Goal: Complete application form

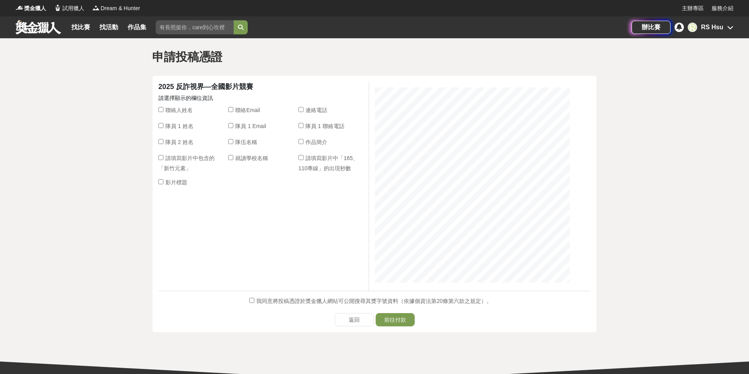
click at [160, 109] on input "聯絡人姓名" at bounding box center [160, 109] width 5 height 5
checkbox input "true"
click at [231, 109] on input "聯絡Email" at bounding box center [230, 109] width 5 height 5
checkbox input "true"
click at [302, 111] on input "連絡電話" at bounding box center [301, 109] width 5 height 5
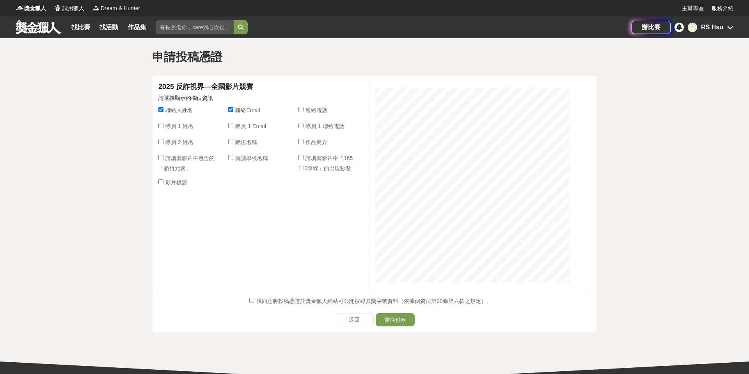
checkbox input "true"
click at [299, 141] on input "作品簡介" at bounding box center [301, 141] width 5 height 5
click at [302, 141] on input "作品簡介" at bounding box center [301, 141] width 5 height 5
checkbox input "false"
click at [302, 156] on input "請填寫影片中「165、110專線」的出現秒數" at bounding box center [301, 157] width 5 height 5
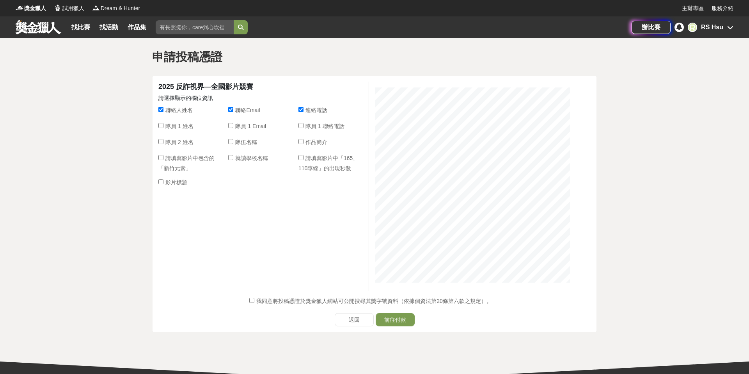
checkbox input "true"
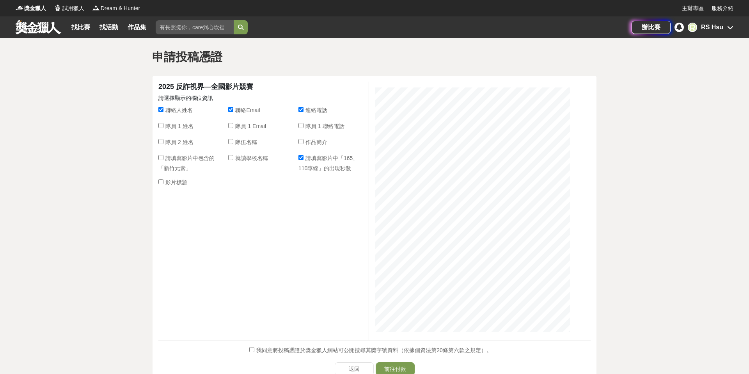
click at [232, 158] on input "就讀學校名稱" at bounding box center [230, 157] width 5 height 5
checkbox input "true"
click at [163, 159] on input "請填寫影片中包含的「新竹元素」" at bounding box center [160, 157] width 5 height 5
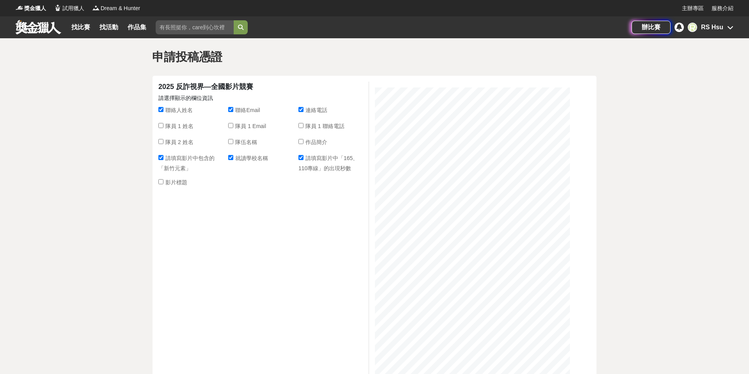
click at [163, 159] on input "請填寫影片中包含的「新竹元素」" at bounding box center [160, 157] width 5 height 5
checkbox input "false"
click at [162, 181] on input "影片標題" at bounding box center [160, 181] width 5 height 5
checkbox input "true"
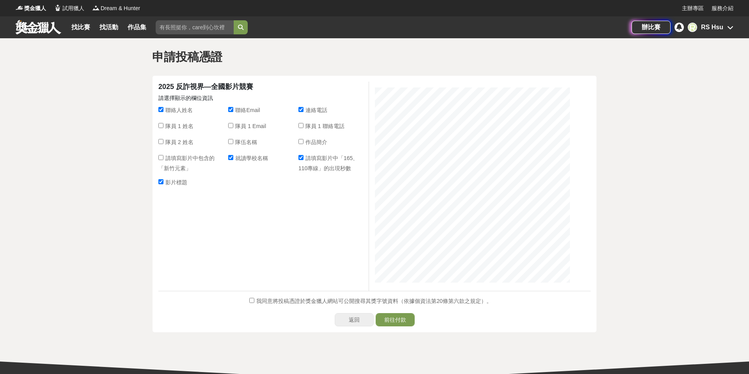
click at [340, 319] on link "返回" at bounding box center [354, 319] width 39 height 13
